Goal: Find specific page/section: Find specific page/section

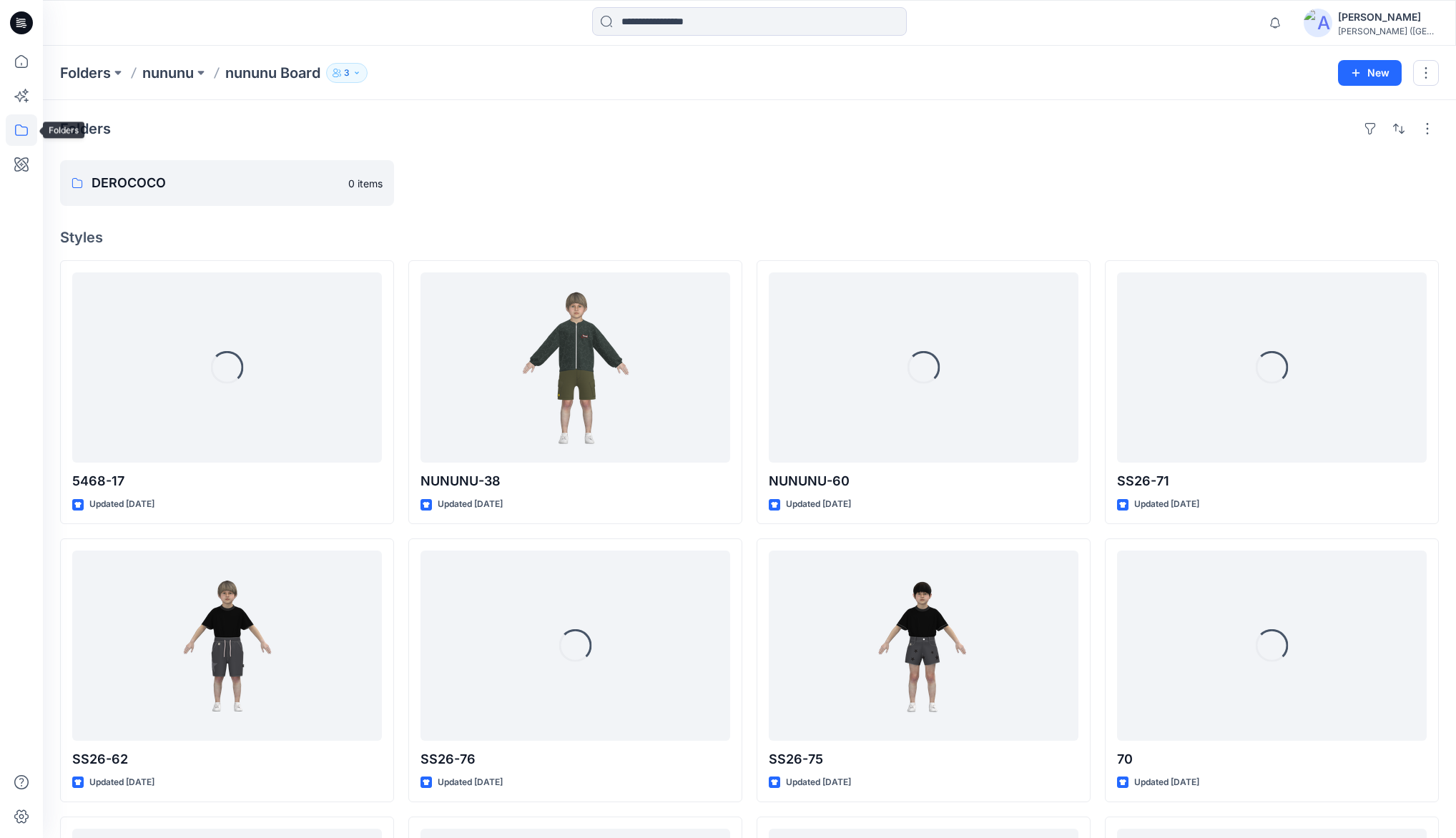
click at [20, 128] on icon at bounding box center [21, 130] width 31 height 31
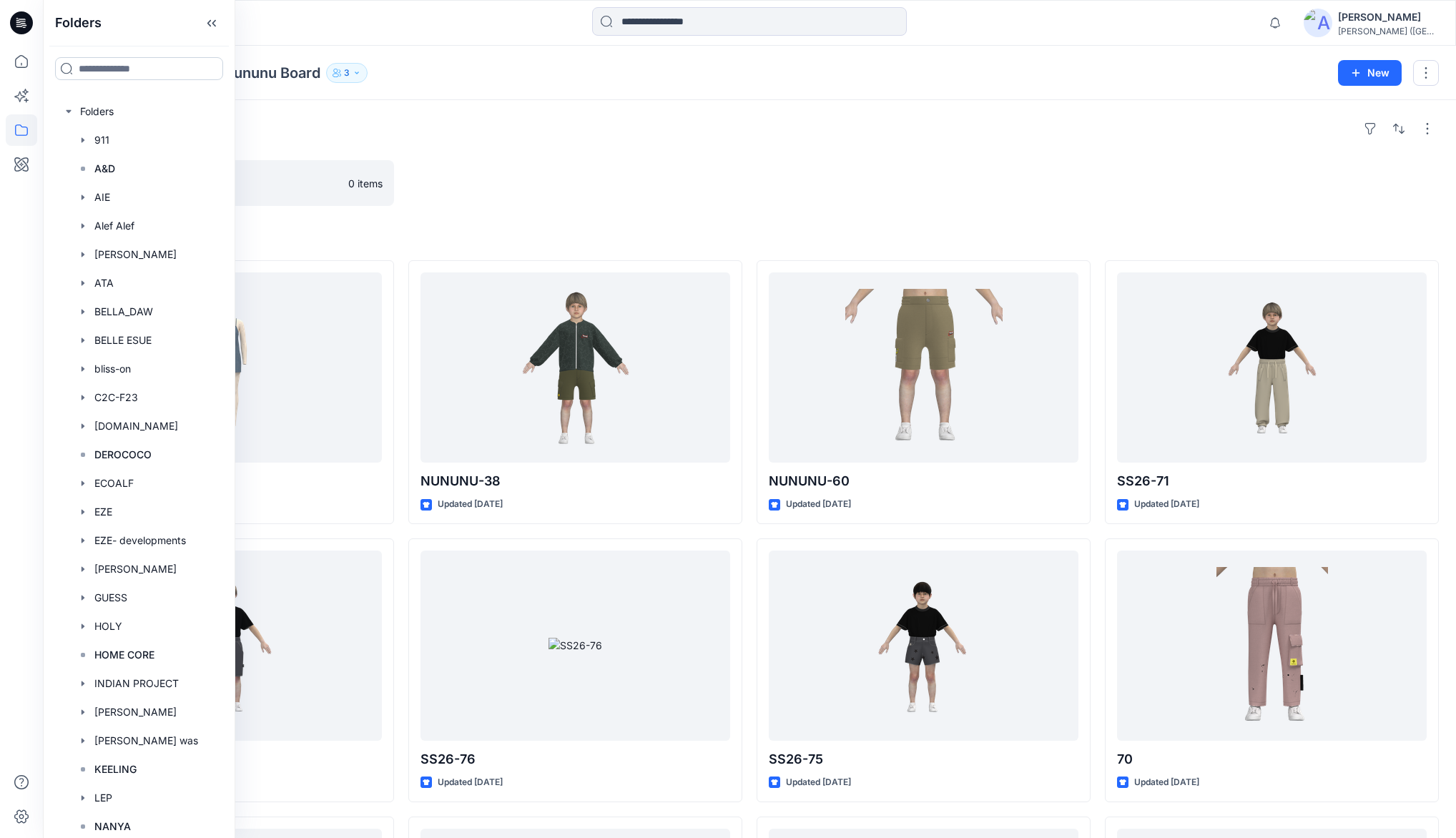
click at [79, 66] on input at bounding box center [139, 69] width 168 height 23
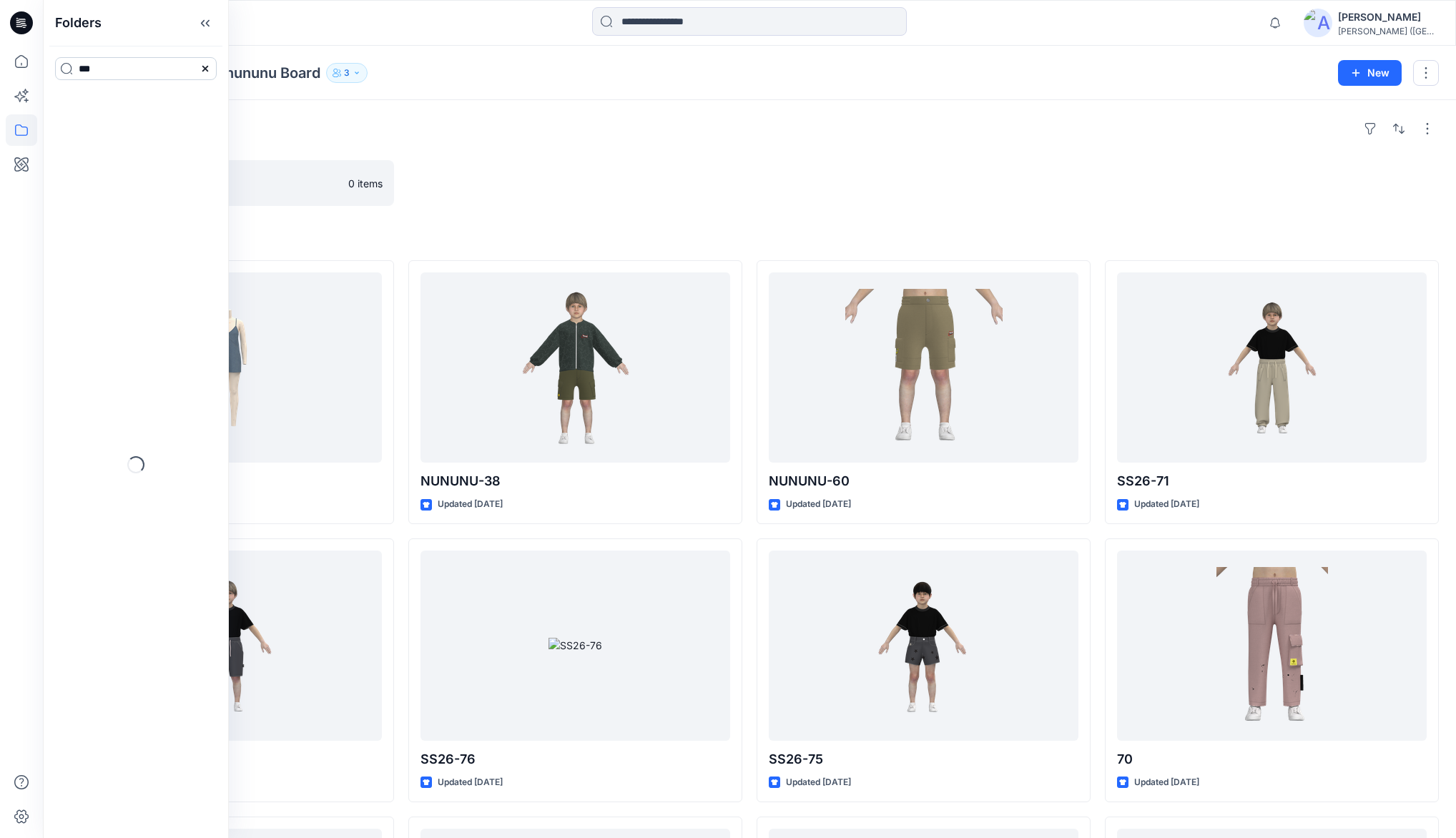
type input "***"
click at [100, 140] on span "-F23" at bounding box center [110, 134] width 23 height 12
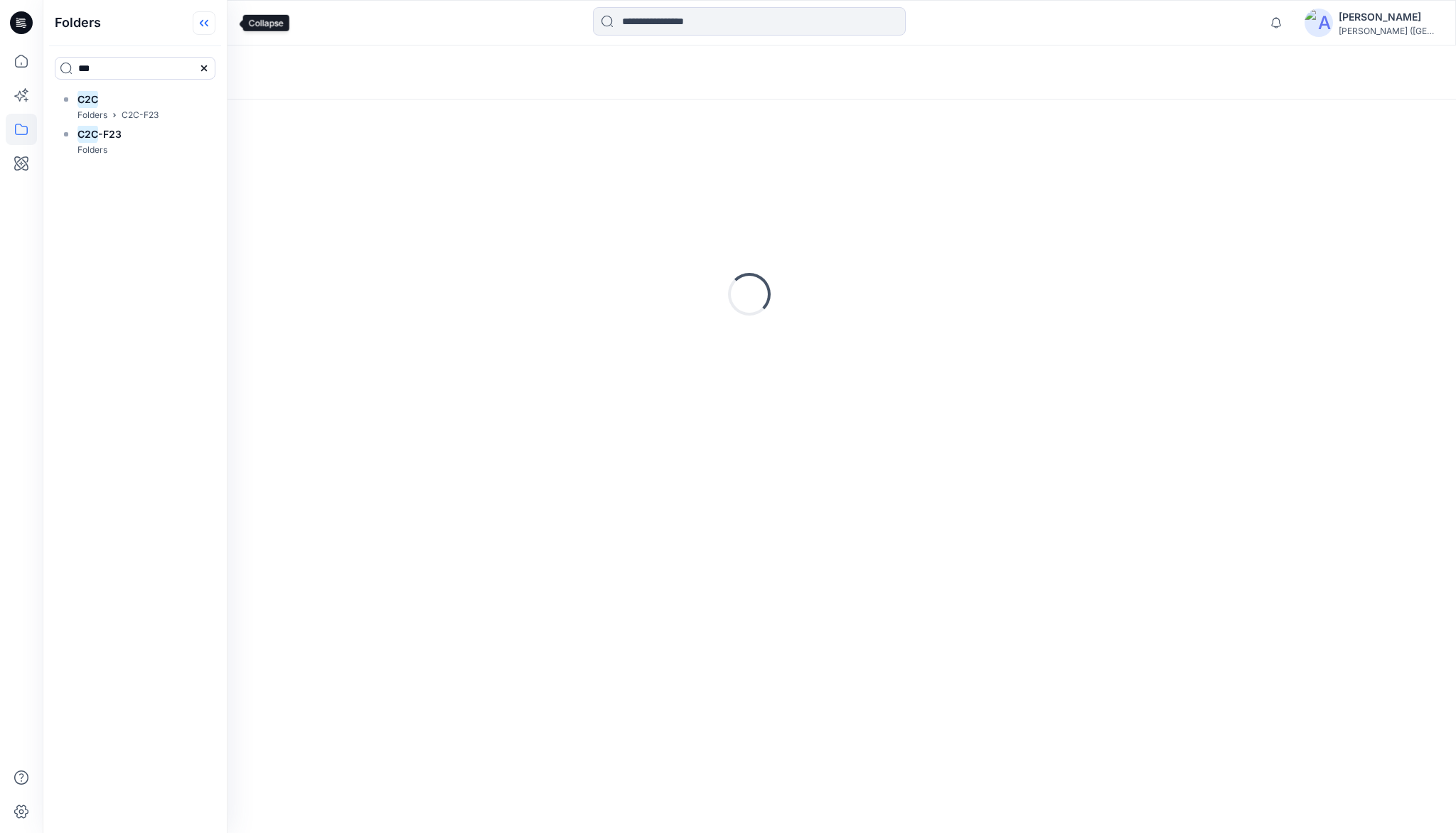
click at [208, 23] on icon at bounding box center [206, 23] width 3 height 7
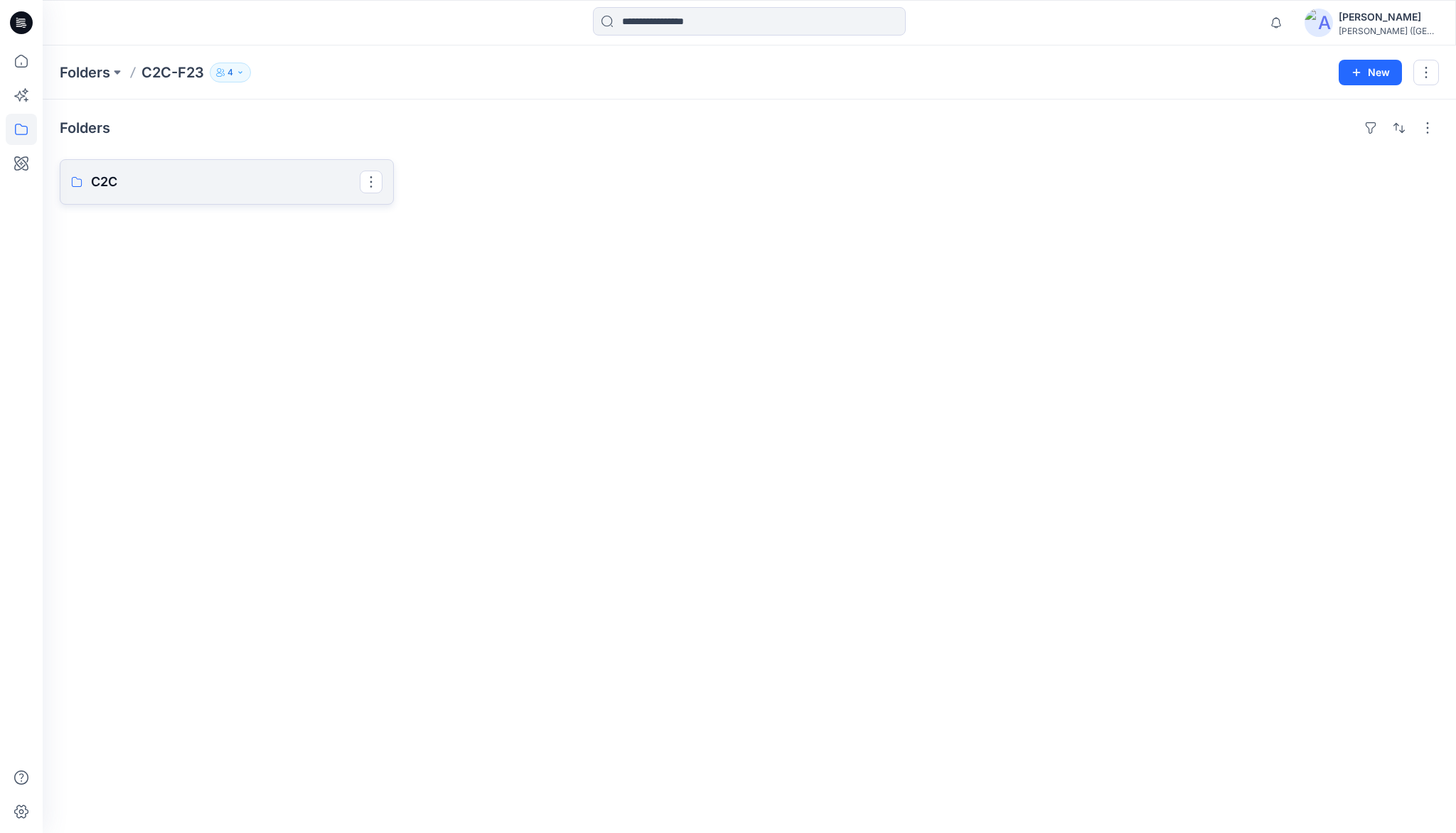
click at [97, 182] on p "C2C" at bounding box center [225, 181] width 269 height 20
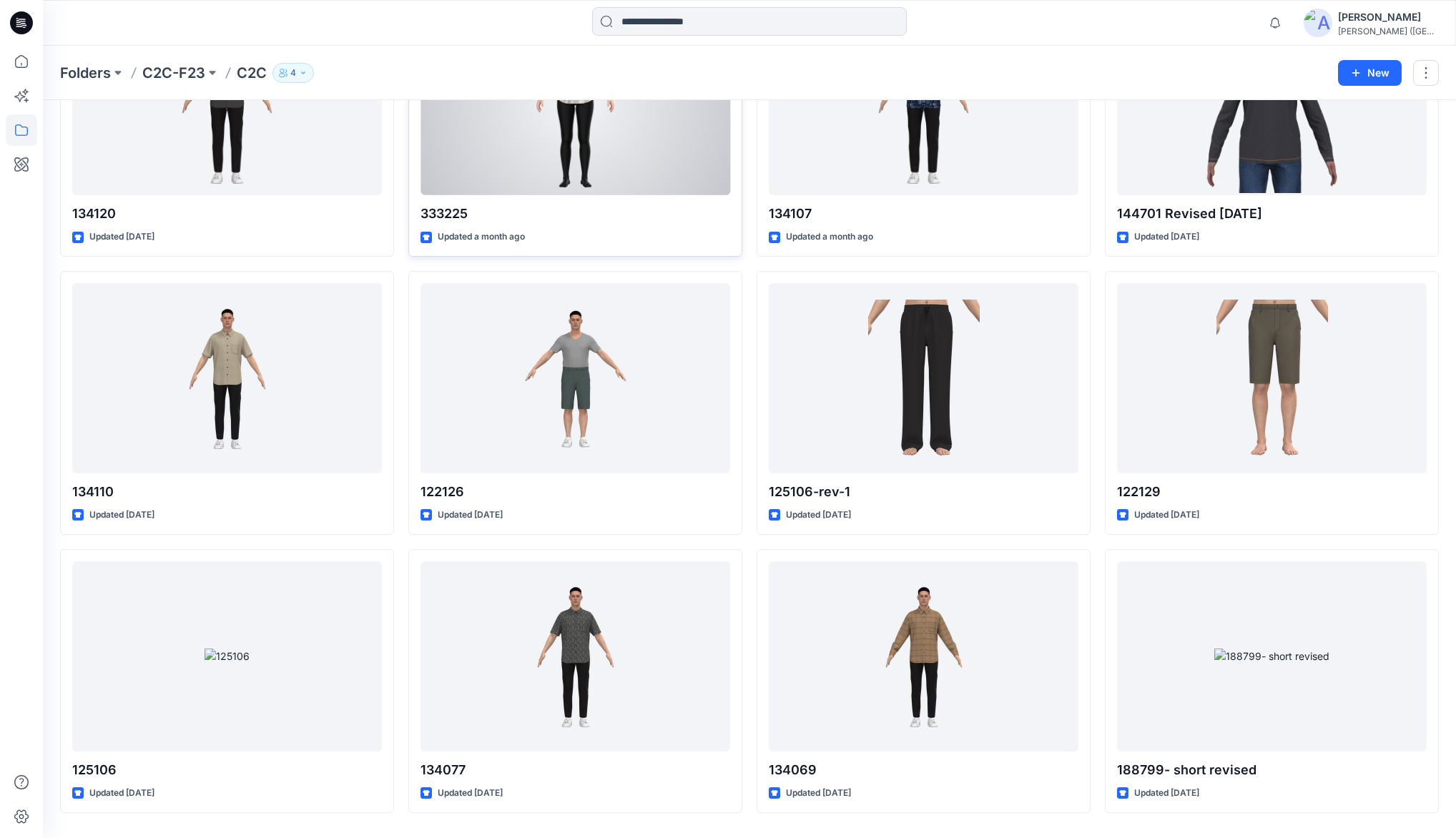
scroll to position [210, 0]
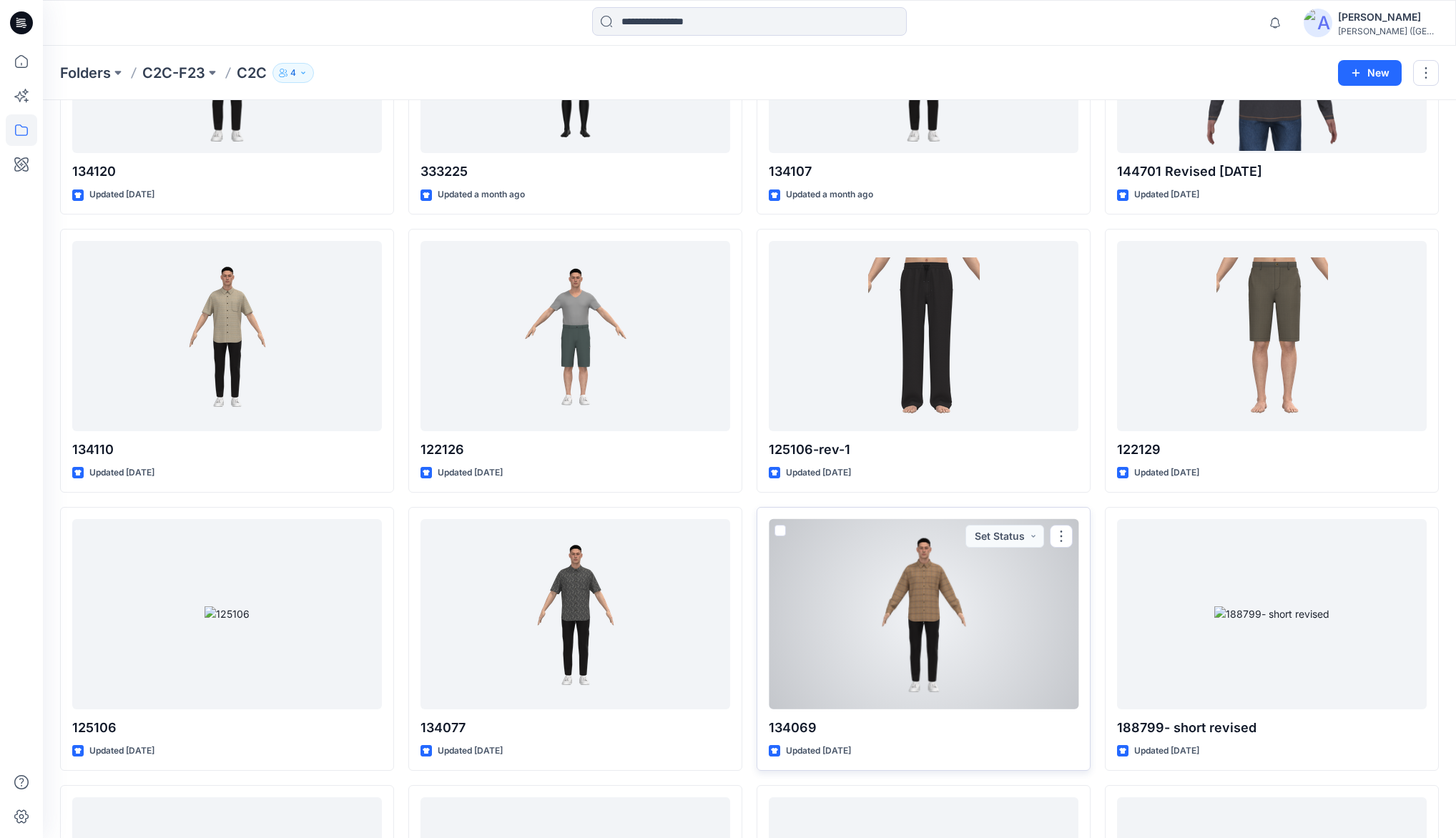
click at [915, 578] on div at bounding box center [923, 614] width 310 height 190
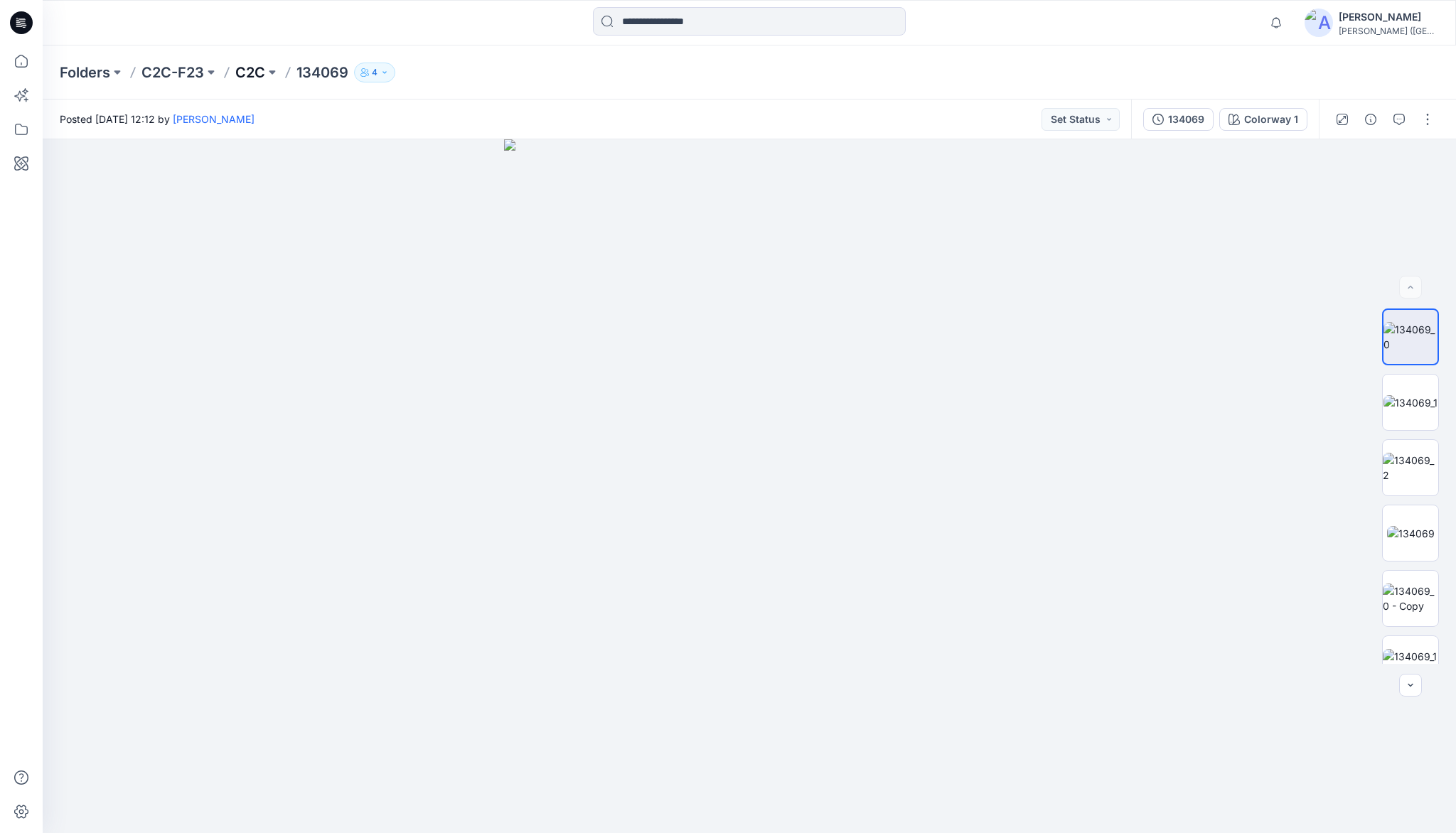
click at [254, 73] on p "C2C" at bounding box center [250, 72] width 30 height 20
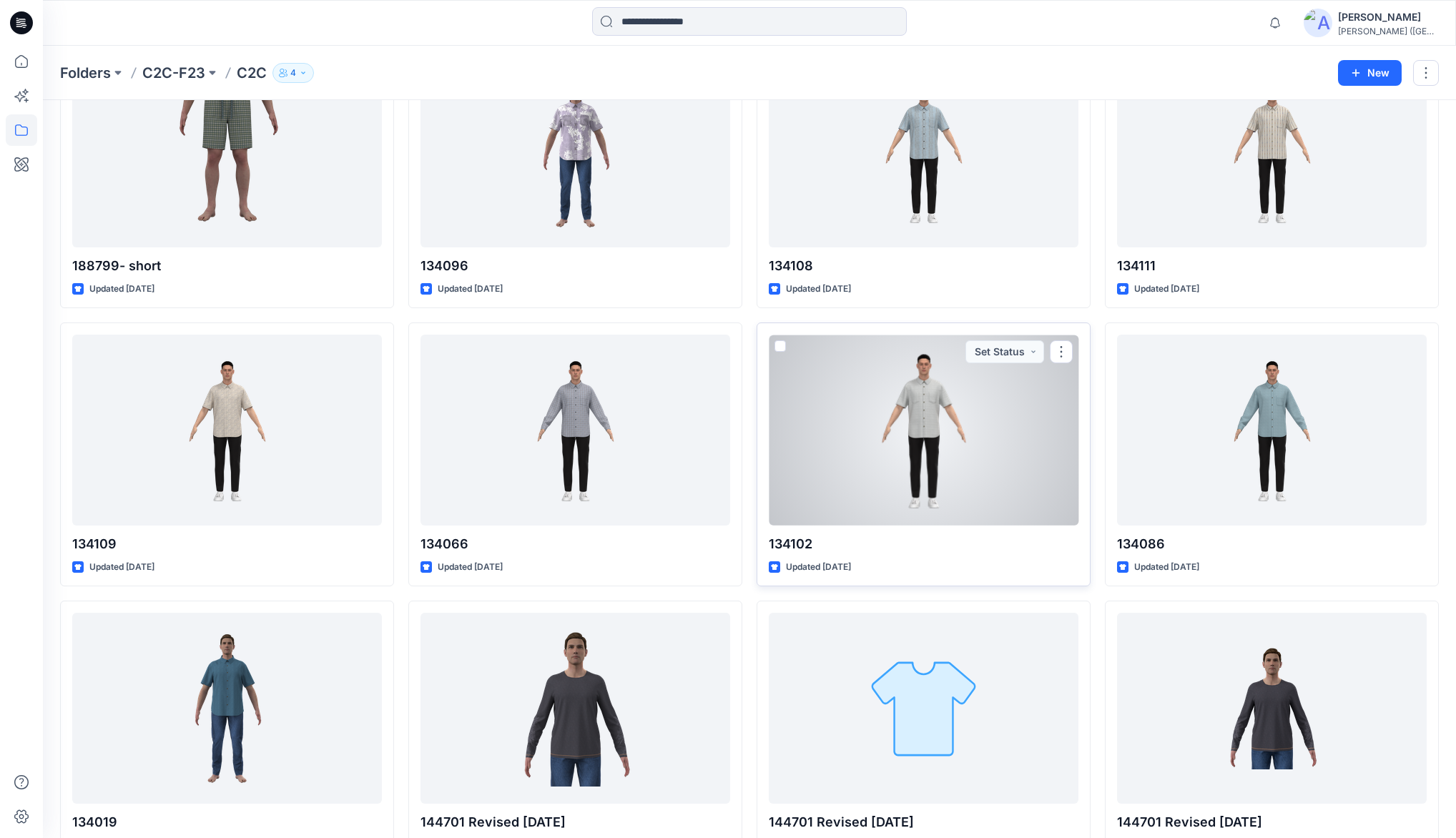
scroll to position [972, 0]
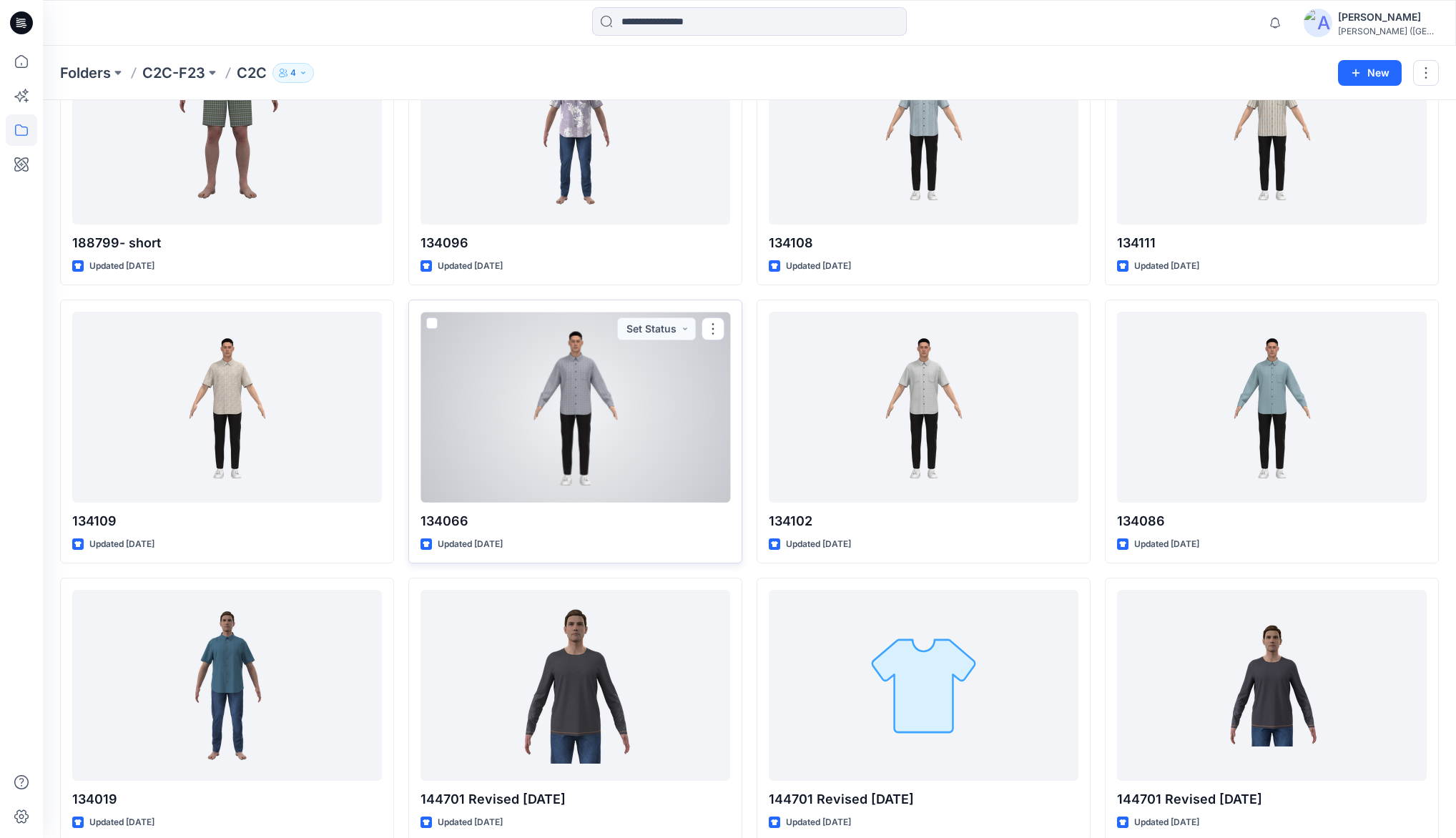
click at [582, 386] on div at bounding box center [575, 407] width 310 height 190
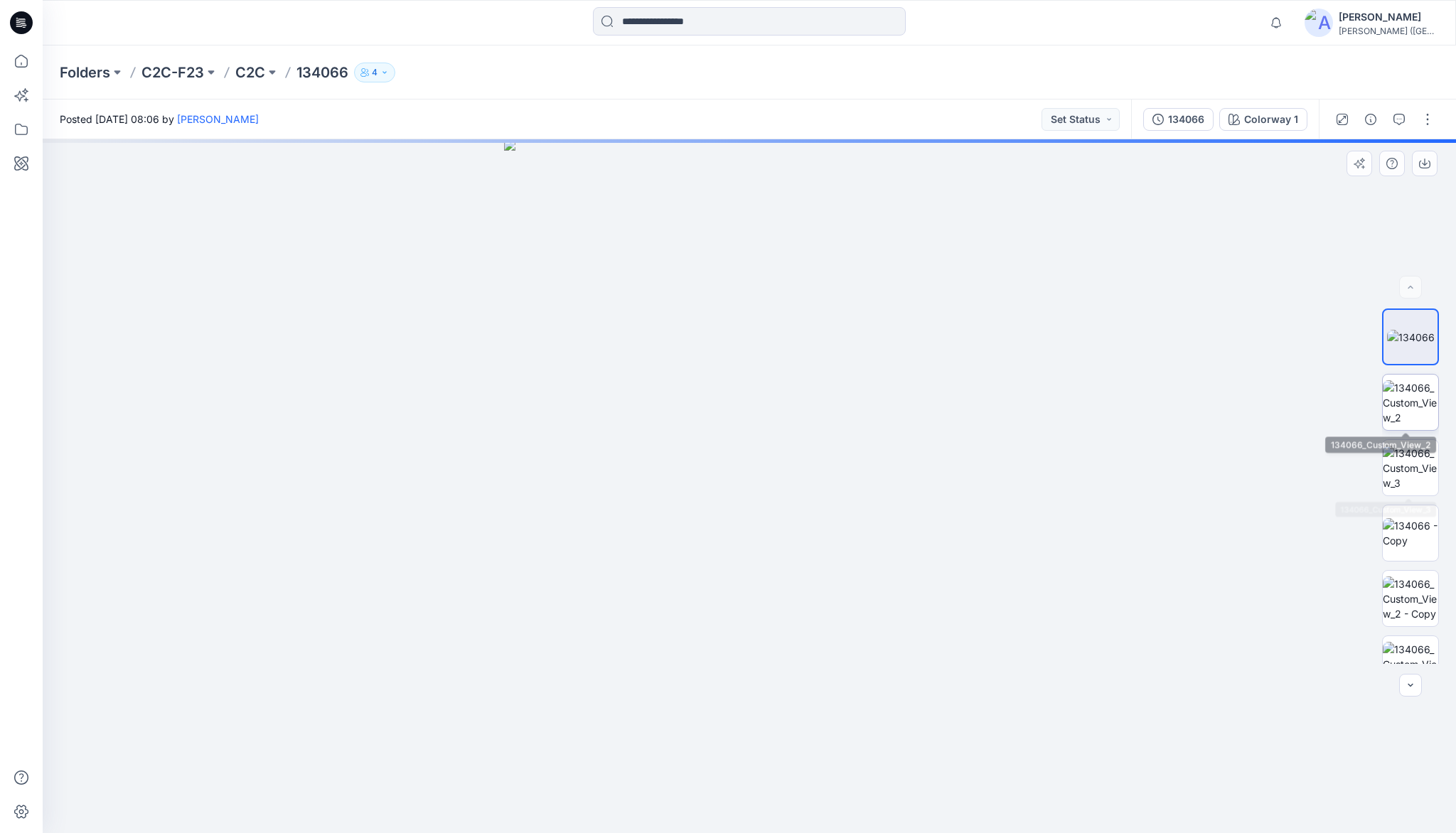
click at [1417, 405] on img at bounding box center [1411, 402] width 56 height 45
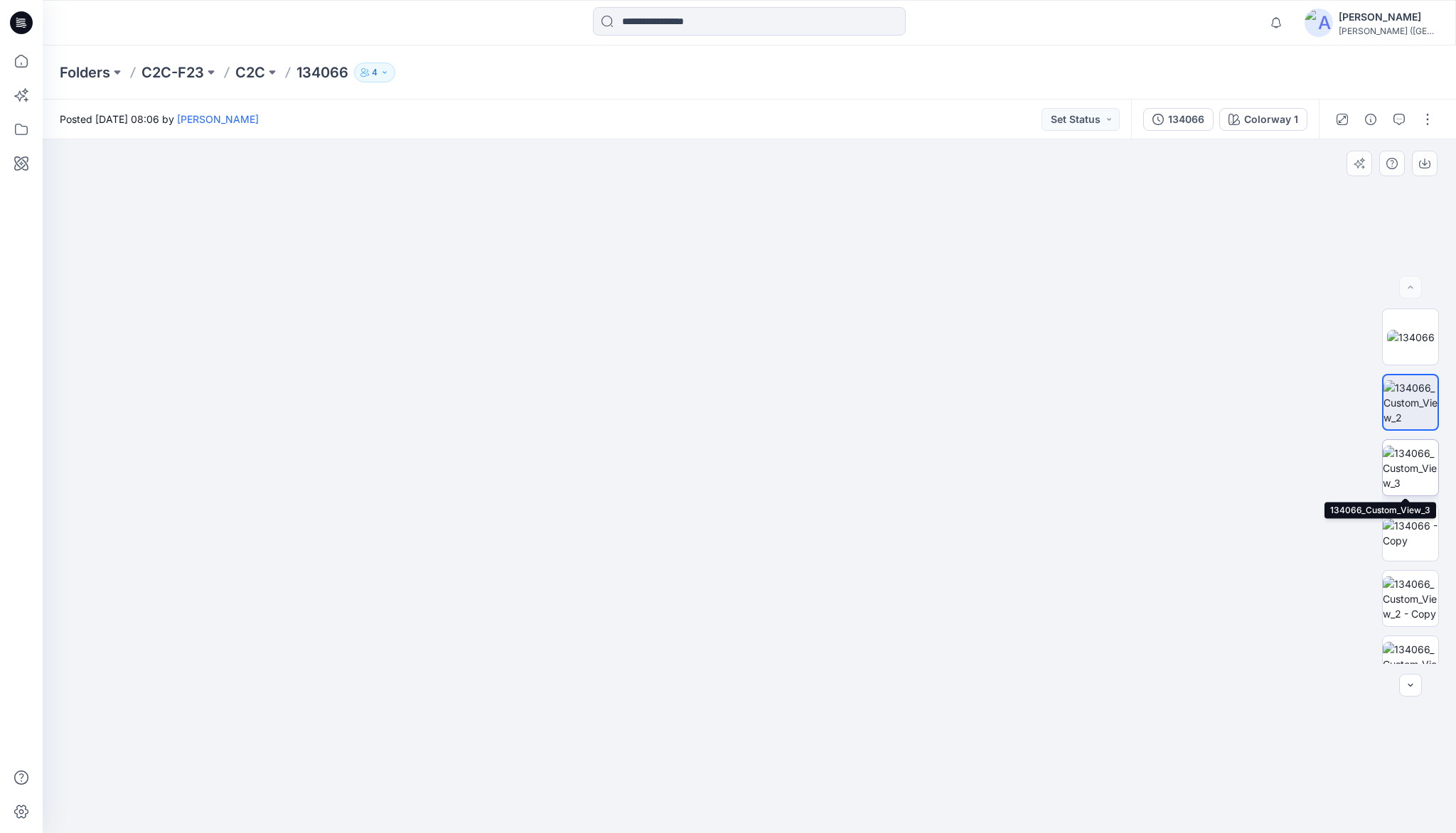
click at [1416, 472] on img at bounding box center [1411, 467] width 56 height 45
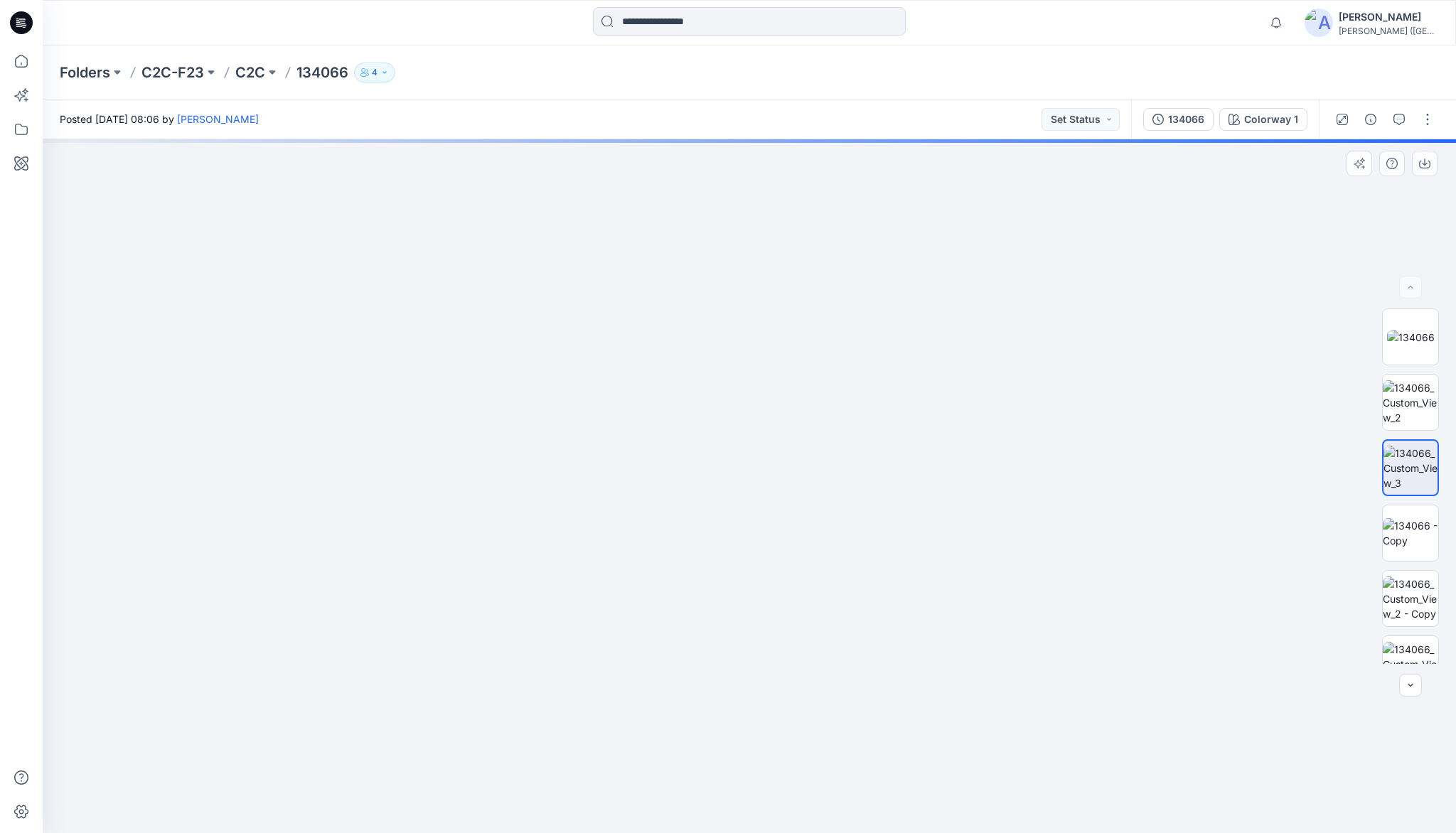
drag, startPoint x: 753, startPoint y: 401, endPoint x: 727, endPoint y: 642, distance: 242.4
drag, startPoint x: 733, startPoint y: 544, endPoint x: 715, endPoint y: 611, distance: 69.4
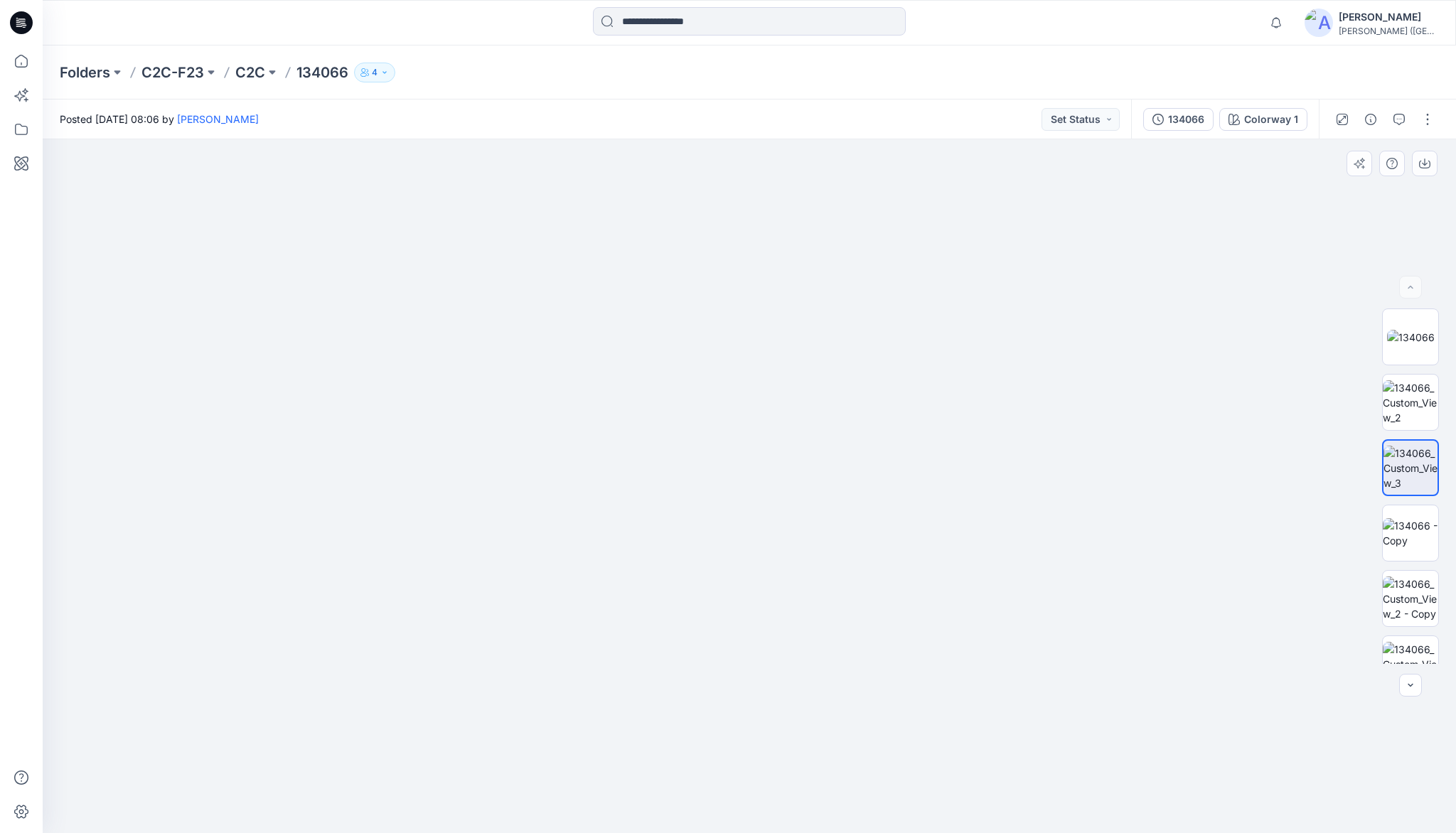
drag, startPoint x: 736, startPoint y: 595, endPoint x: 735, endPoint y: 611, distance: 16.0
click at [253, 74] on p "C2C" at bounding box center [250, 72] width 30 height 20
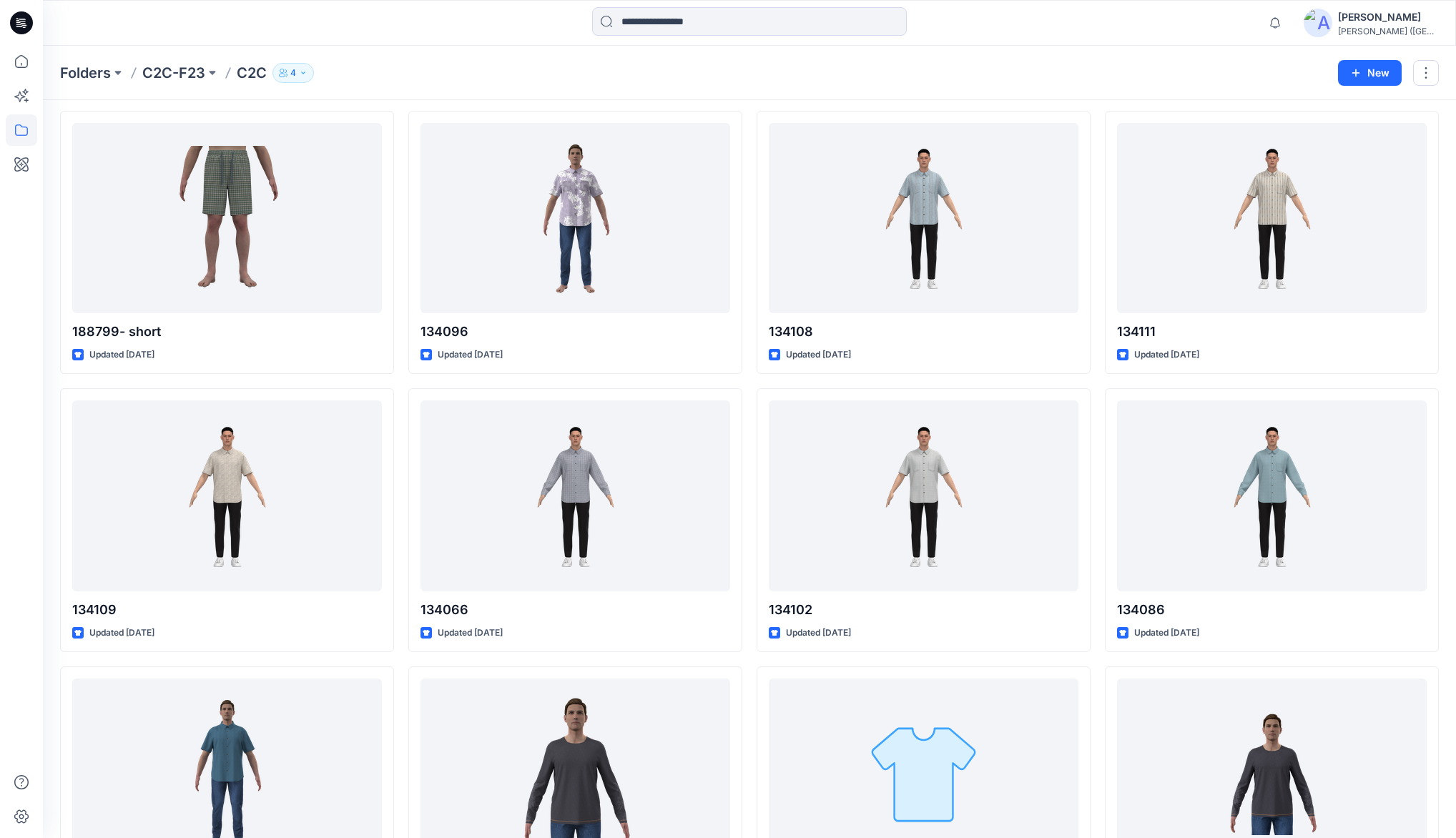
scroll to position [915, 0]
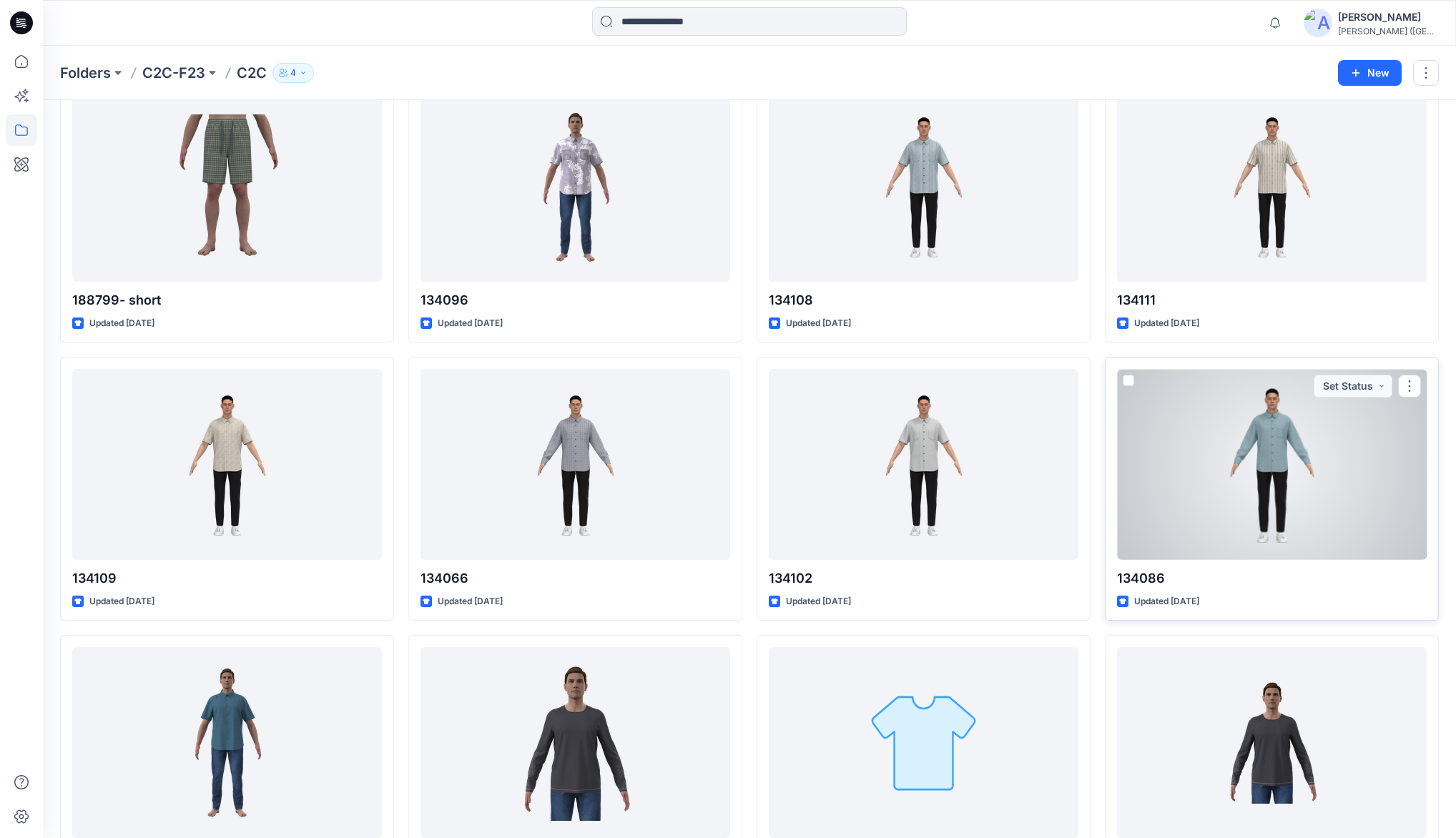
click at [1278, 456] on div at bounding box center [1271, 464] width 310 height 190
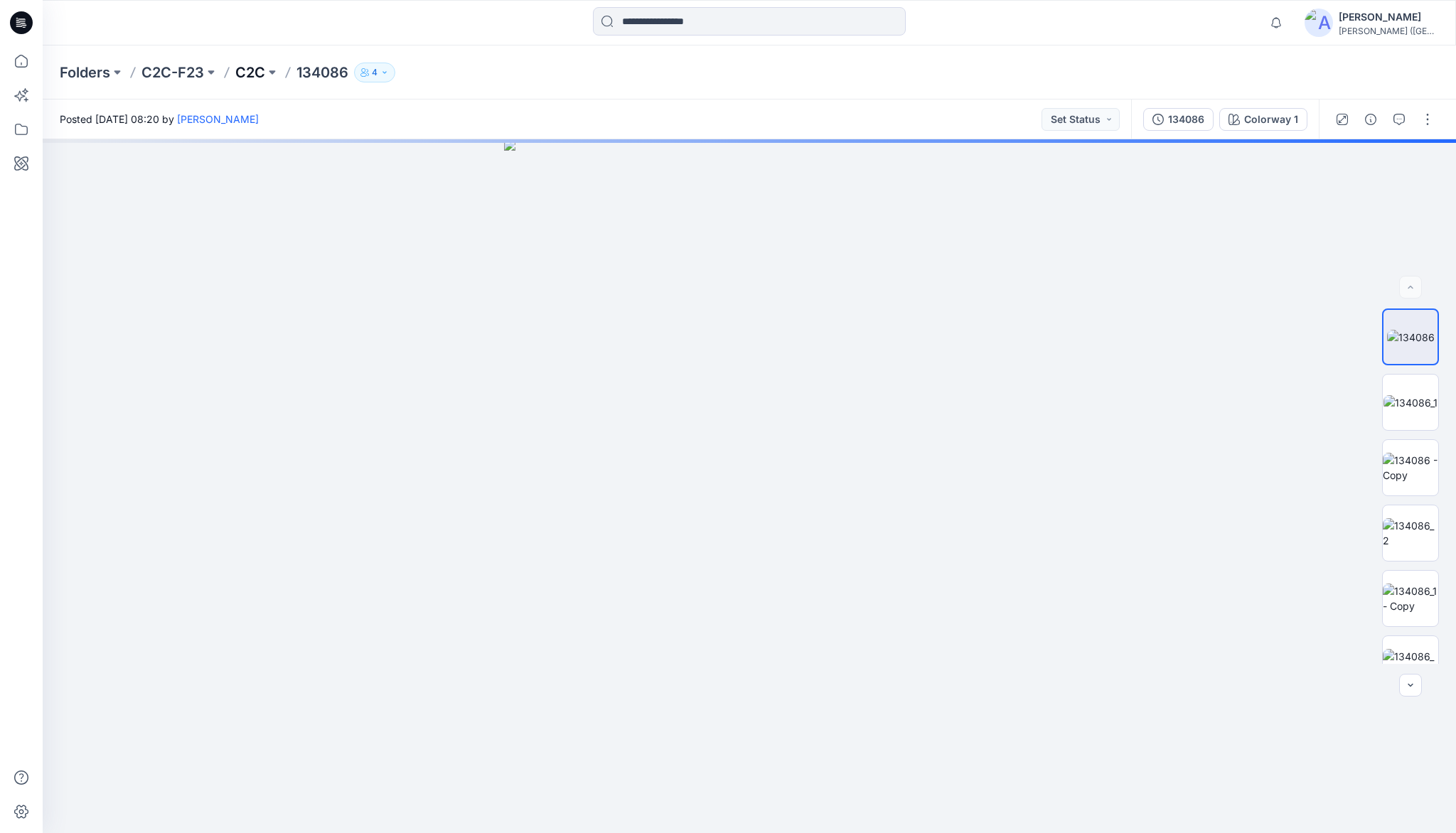
click at [249, 74] on p "C2C" at bounding box center [250, 72] width 30 height 20
